Goal: Transaction & Acquisition: Purchase product/service

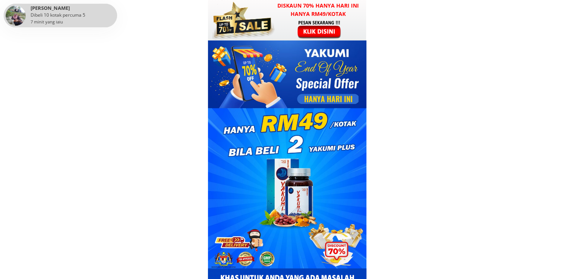
click at [327, 15] on h3 "Diskaun 70% hanya hari ini hanya RM49/kotak" at bounding box center [318, 10] width 96 height 17
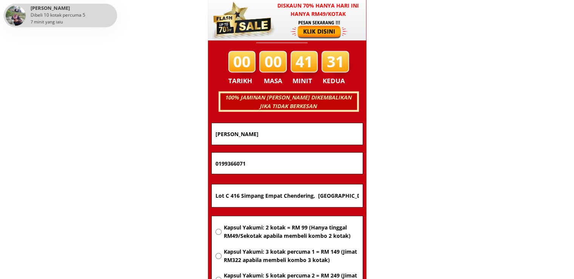
scroll to position [4839, 0]
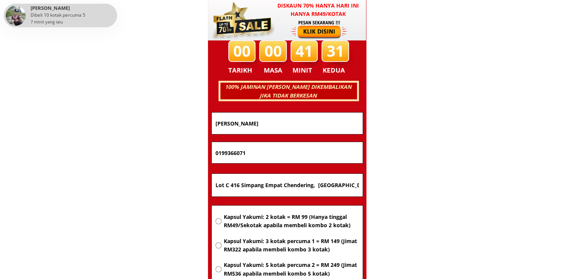
click at [282, 222] on span "Kapsul Yakumi: 2 kotak = RM 99 (Hanya tinggal RM49/Sekotak apabila membeli komb…" at bounding box center [291, 221] width 135 height 17
radio input "true"
click at [311, 181] on input "Lot C 416 Simpang Empat Chendering, Kuala Terengganu" at bounding box center [287, 185] width 147 height 23
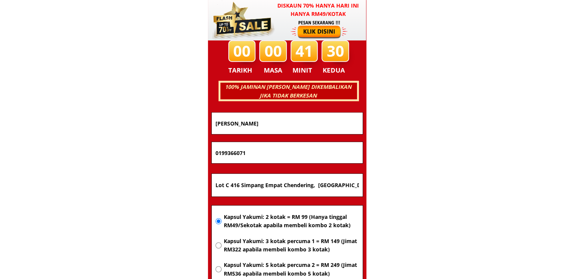
paste input "[STREET_ADDRESS] [GEOGRAPHIC_DATA]"
type input "[STREET_ADDRESS] [GEOGRAPHIC_DATA]"
drag, startPoint x: 302, startPoint y: 155, endPoint x: 85, endPoint y: 152, distance: 217.2
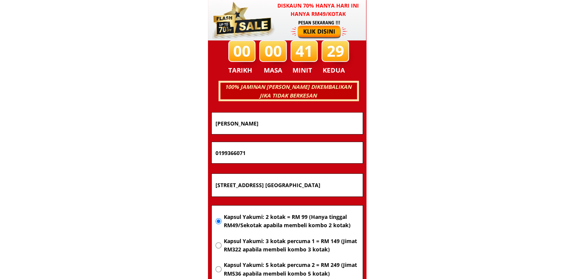
paste input "60133158872"
type input "60133158872"
drag, startPoint x: 278, startPoint y: 121, endPoint x: 80, endPoint y: 122, distance: 198.3
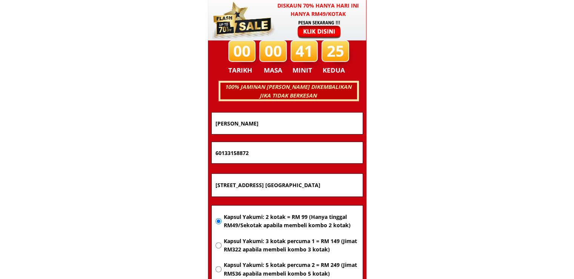
paste input "Norhayatul husnabt"
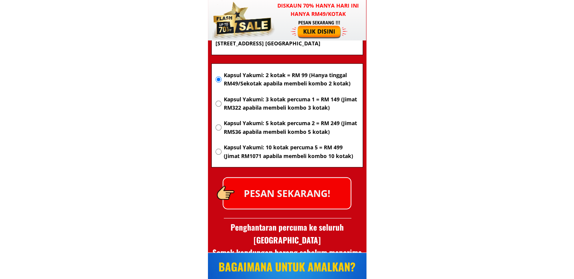
scroll to position [4990, 0]
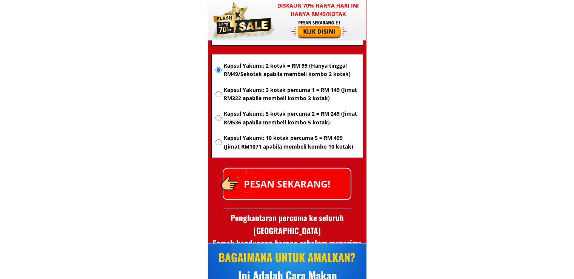
type input "Norhayatul husnabt"
click at [304, 184] on p "PESAN SEKARANG!" at bounding box center [287, 183] width 127 height 31
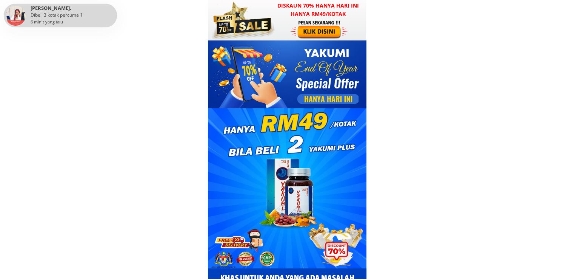
click at [286, 30] on div at bounding box center [287, 20] width 158 height 40
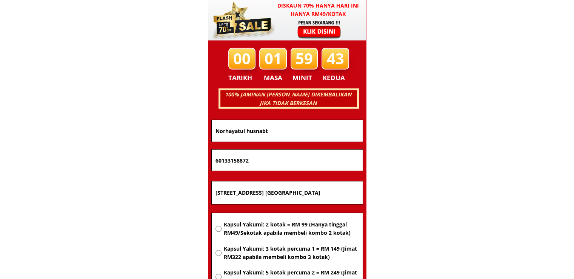
scroll to position [4839, 0]
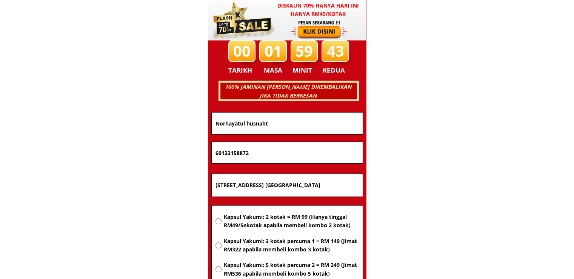
click at [272, 184] on input "[STREET_ADDRESS] [GEOGRAPHIC_DATA]" at bounding box center [287, 185] width 147 height 23
paste input "Kg luar gual periok 17200 Rantau panjang kelantang"
type input "Kg luar gual periok 17200 Rantau panjang kelantang"
click at [269, 219] on span "Kapsul Yakumi: 2 kotak = RM 99 (Hanya tinggal RM49/Sekotak apabila membeli komb…" at bounding box center [291, 221] width 135 height 17
radio input "true"
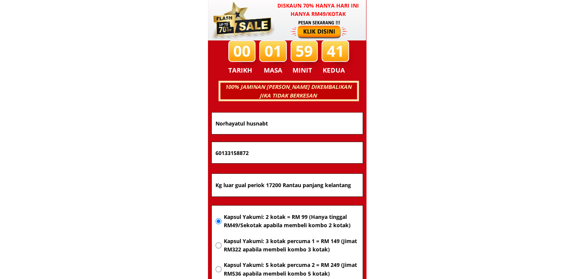
drag, startPoint x: 264, startPoint y: 156, endPoint x: 115, endPoint y: 147, distance: 149.1
paste input "0169375569"
type input "0169375569"
drag, startPoint x: 293, startPoint y: 121, endPoint x: 113, endPoint y: 120, distance: 180.5
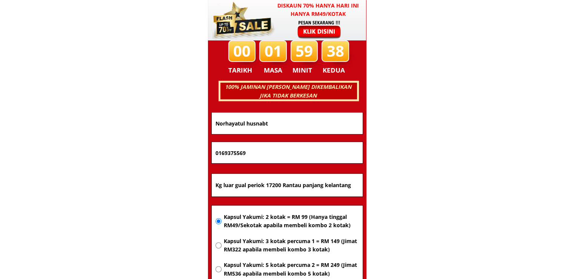
paste input "[PERSON_NAME]"
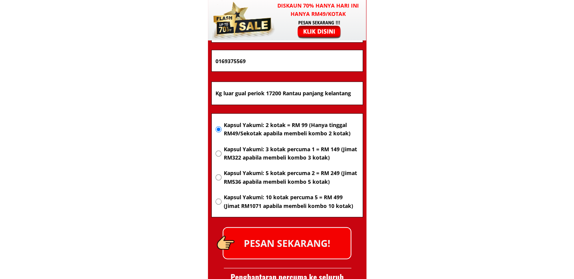
scroll to position [4953, 0]
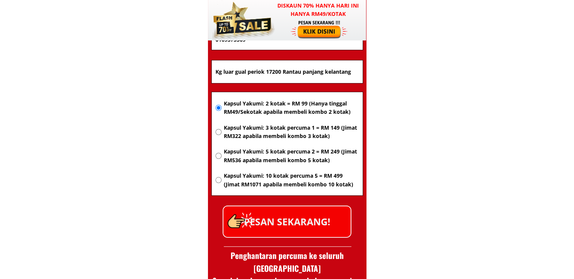
type input "[PERSON_NAME]"
click at [329, 223] on p "PESAN SEKARANG!" at bounding box center [287, 221] width 127 height 31
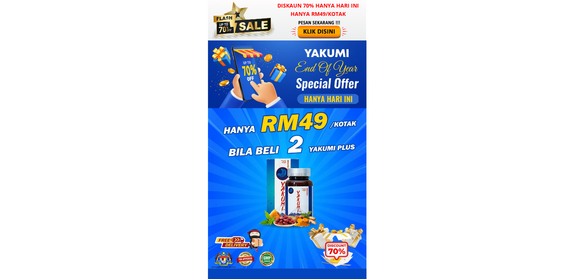
click at [296, 33] on div at bounding box center [320, 29] width 59 height 19
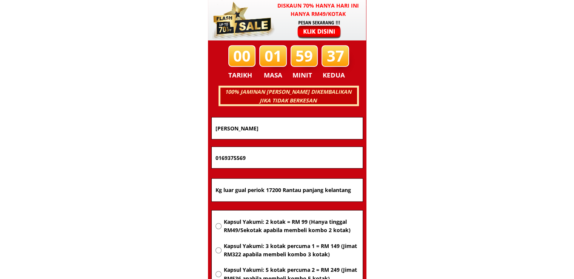
scroll to position [4839, 0]
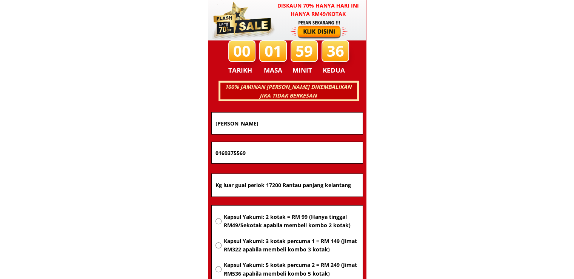
click at [314, 182] on input "Kg luar gual periok 17200 Rantau panjang kelantang" at bounding box center [287, 185] width 147 height 23
paste input "kangpung api larat26680pekan pahag mesjid mercho"
type input "kangpung api larat26680pekan pahag mesjid merchong"
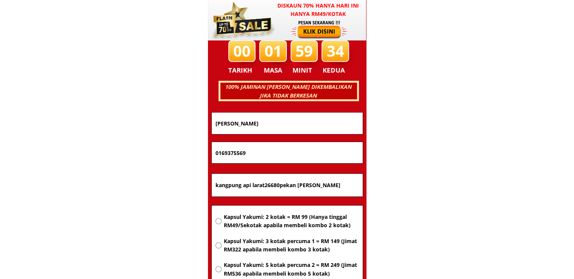
drag, startPoint x: 291, startPoint y: 157, endPoint x: 104, endPoint y: 151, distance: 186.7
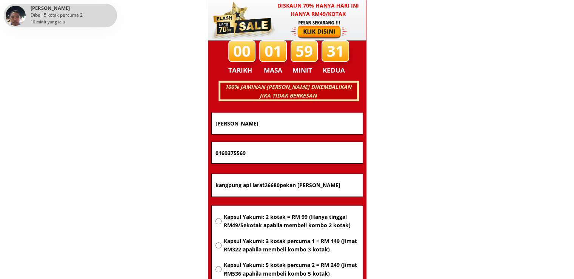
paste input "60194952316"
type input "60194952316"
drag, startPoint x: 283, startPoint y: 125, endPoint x: 85, endPoint y: 130, distance: 198.0
paste input "d shahinur rahman"
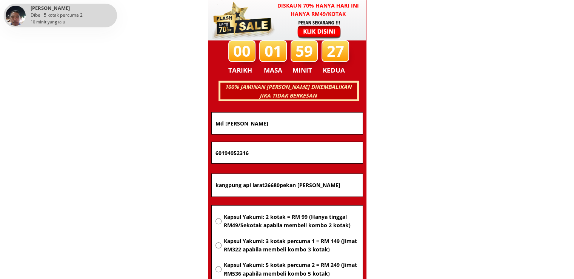
type input "Md shahinur rahman"
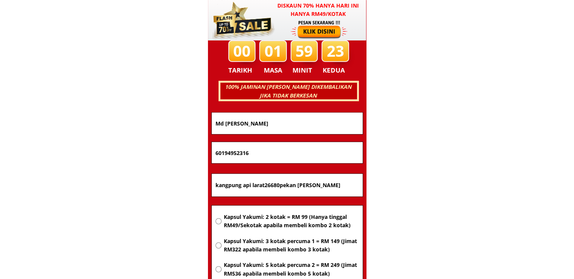
click at [282, 228] on span "Kapsul Yakumi: 2 kotak = RM 99 (Hanya tinggal RM49/Sekotak apabila membeli komb…" at bounding box center [291, 221] width 135 height 17
radio input "true"
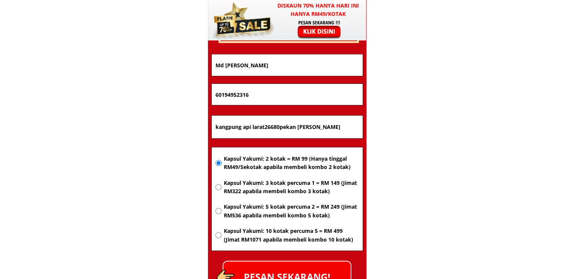
scroll to position [4953, 0]
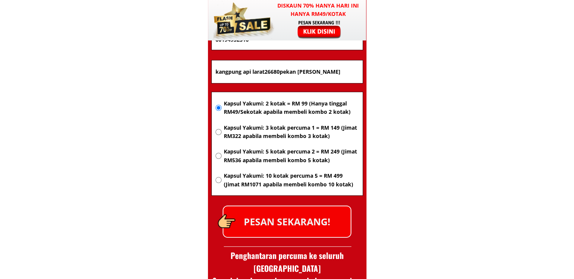
click at [313, 216] on p "PESAN SEKARANG!" at bounding box center [287, 221] width 127 height 31
